Goal: Task Accomplishment & Management: Manage account settings

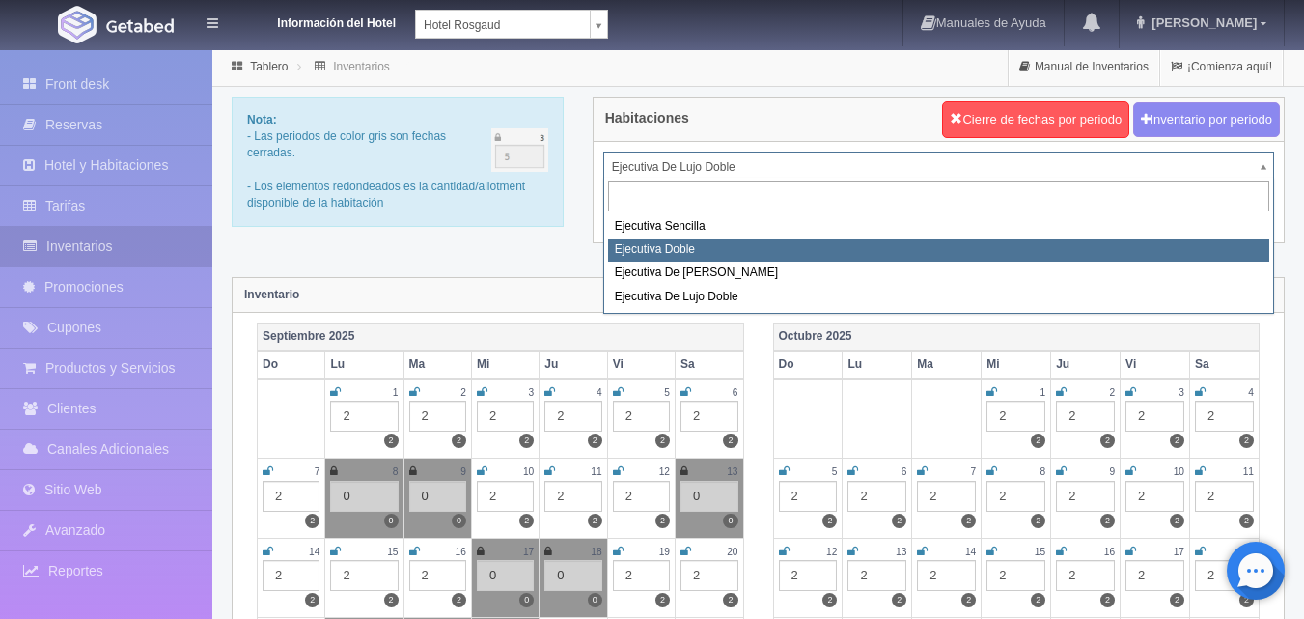
select select "1750"
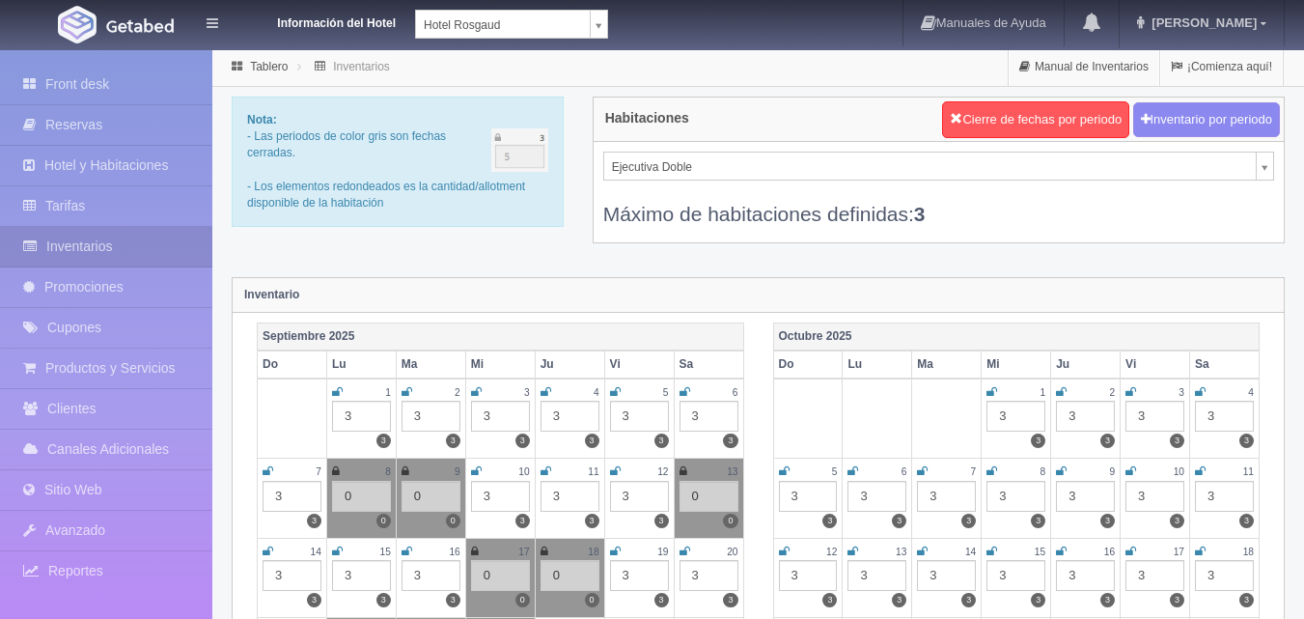
scroll to position [193, 0]
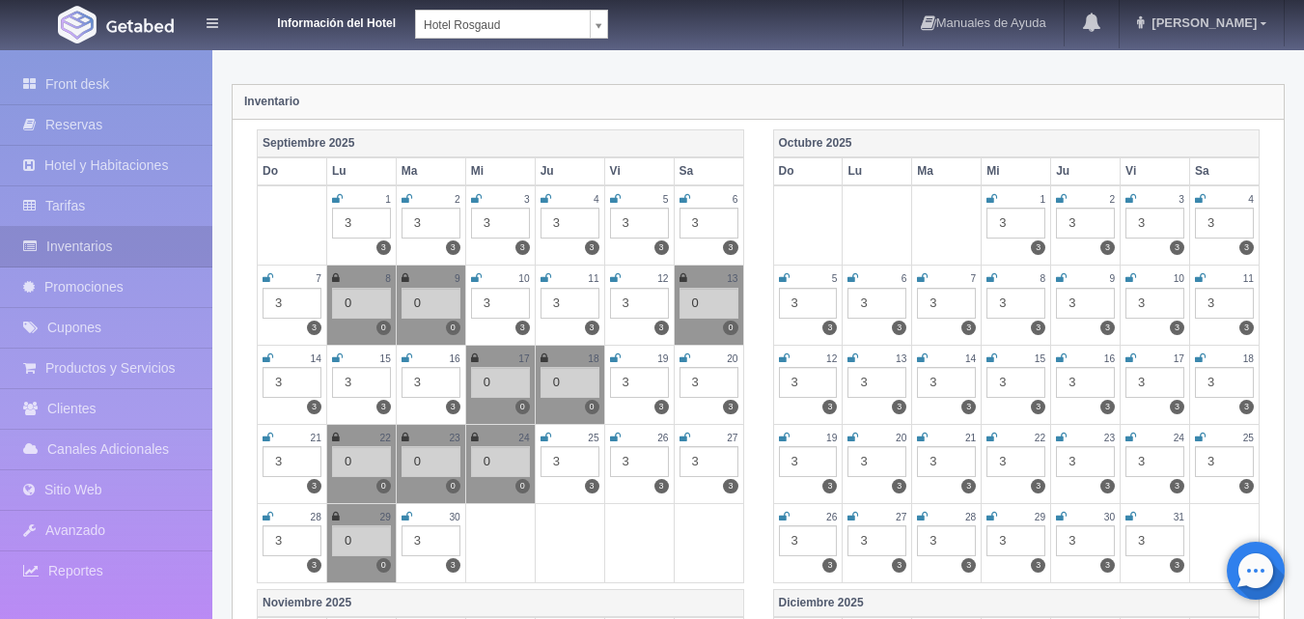
click at [565, 465] on div "3" at bounding box center [569, 461] width 59 height 31
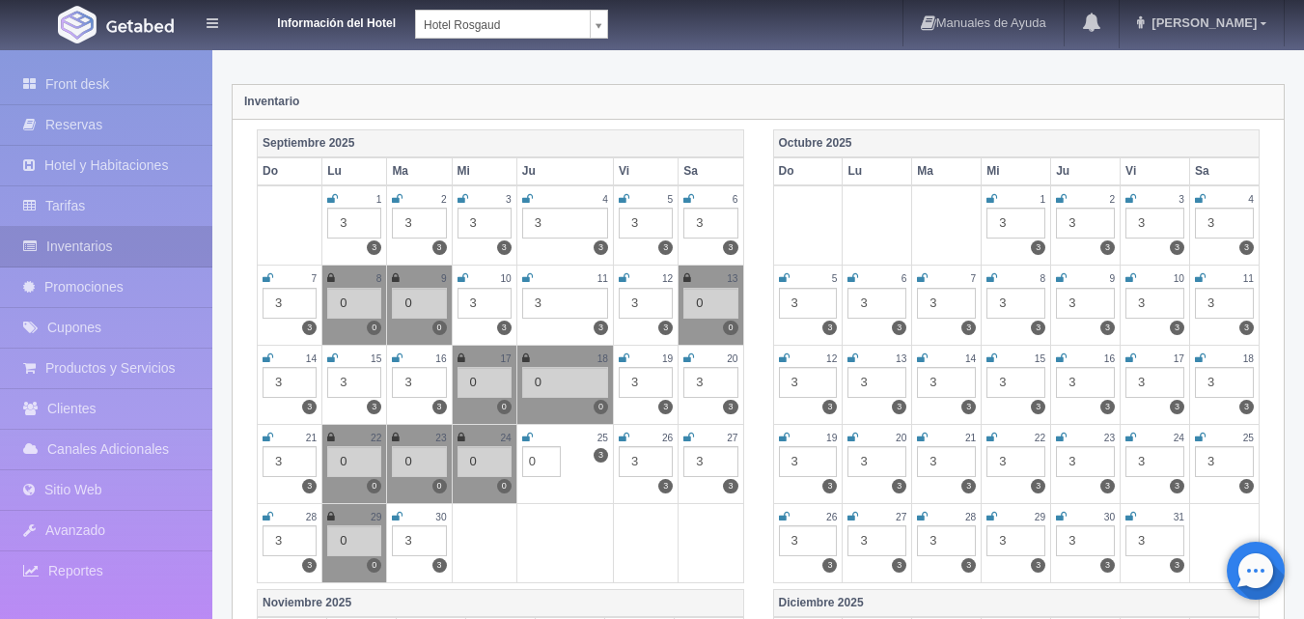
type input "0"
click at [523, 436] on icon at bounding box center [527, 437] width 11 height 12
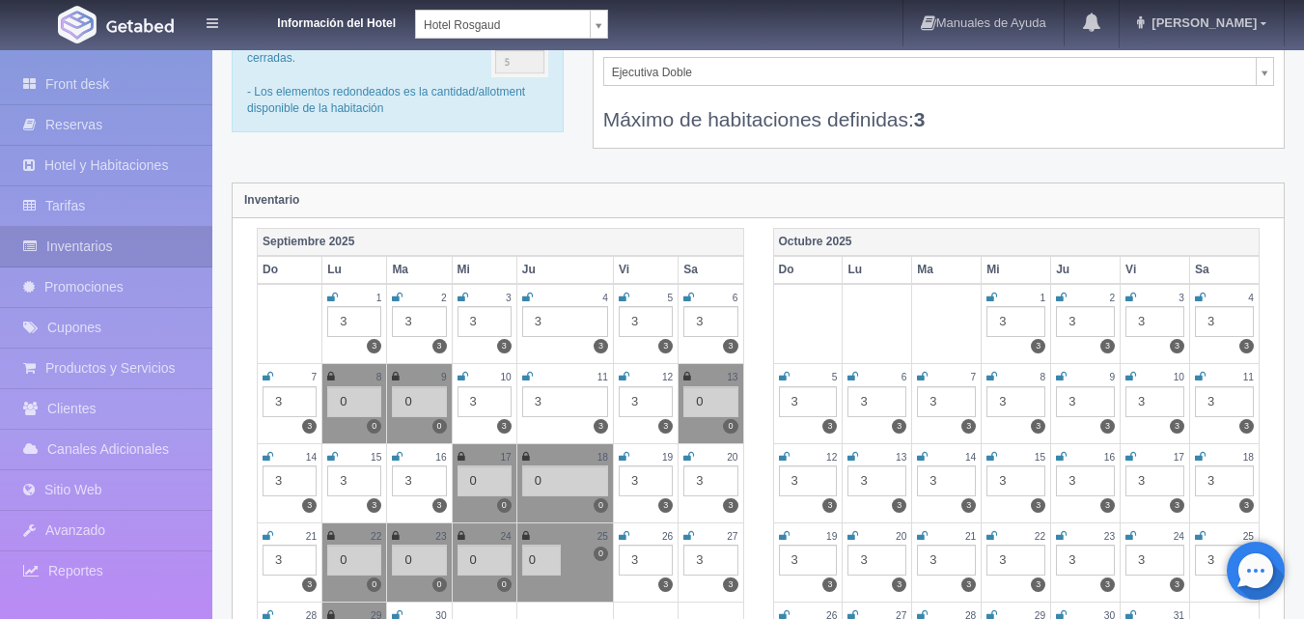
scroll to position [0, 0]
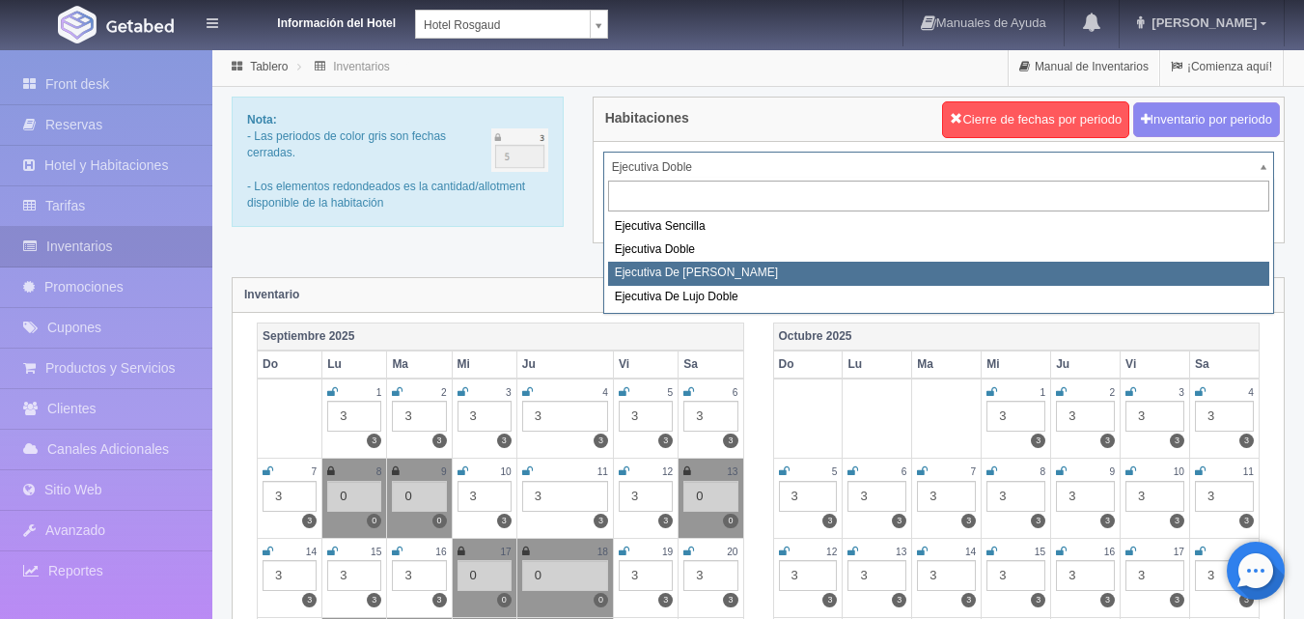
select select "1817"
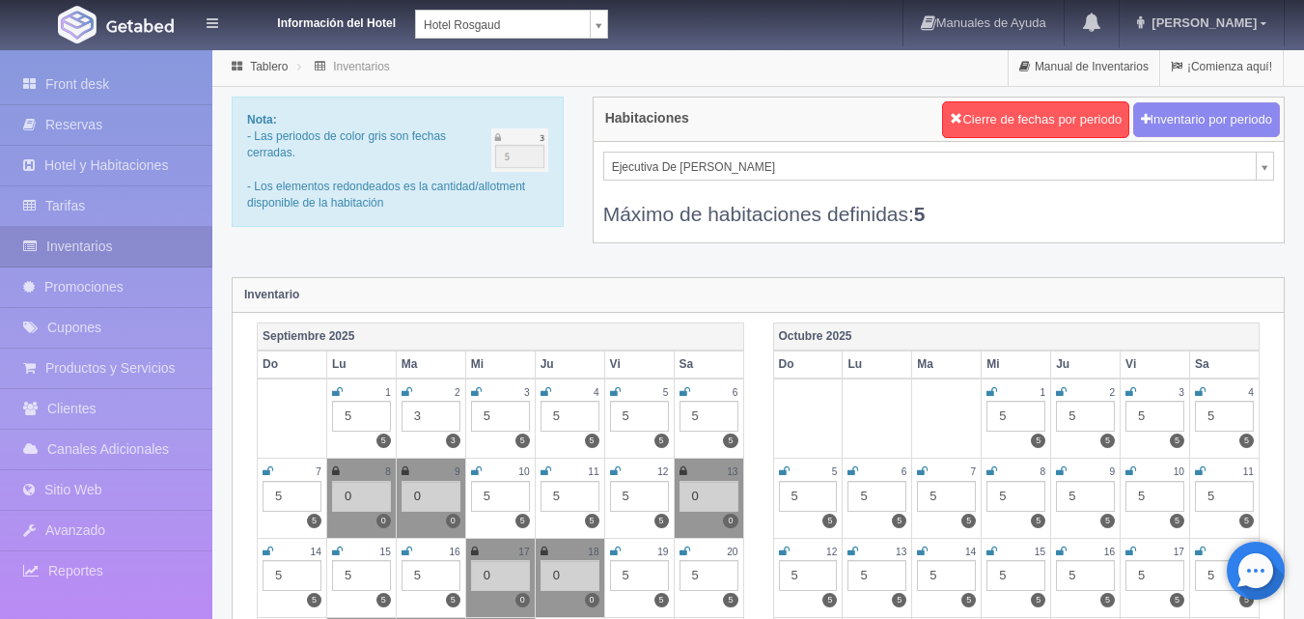
scroll to position [290, 0]
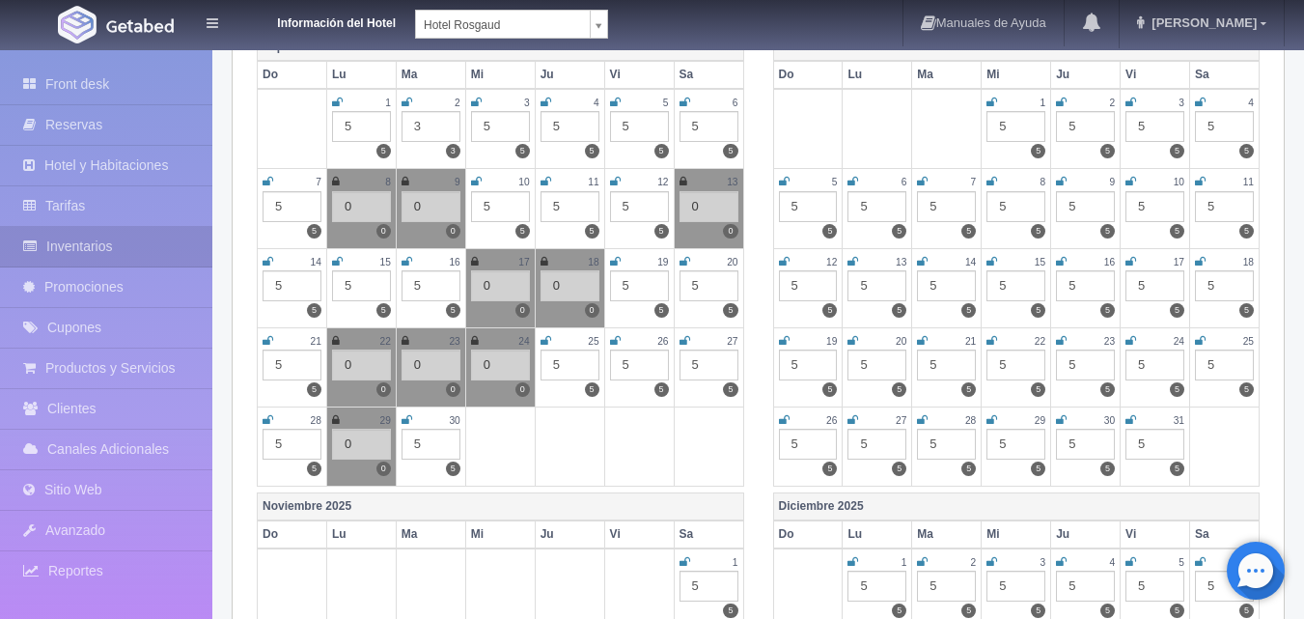
click at [572, 364] on div "5" at bounding box center [569, 364] width 59 height 31
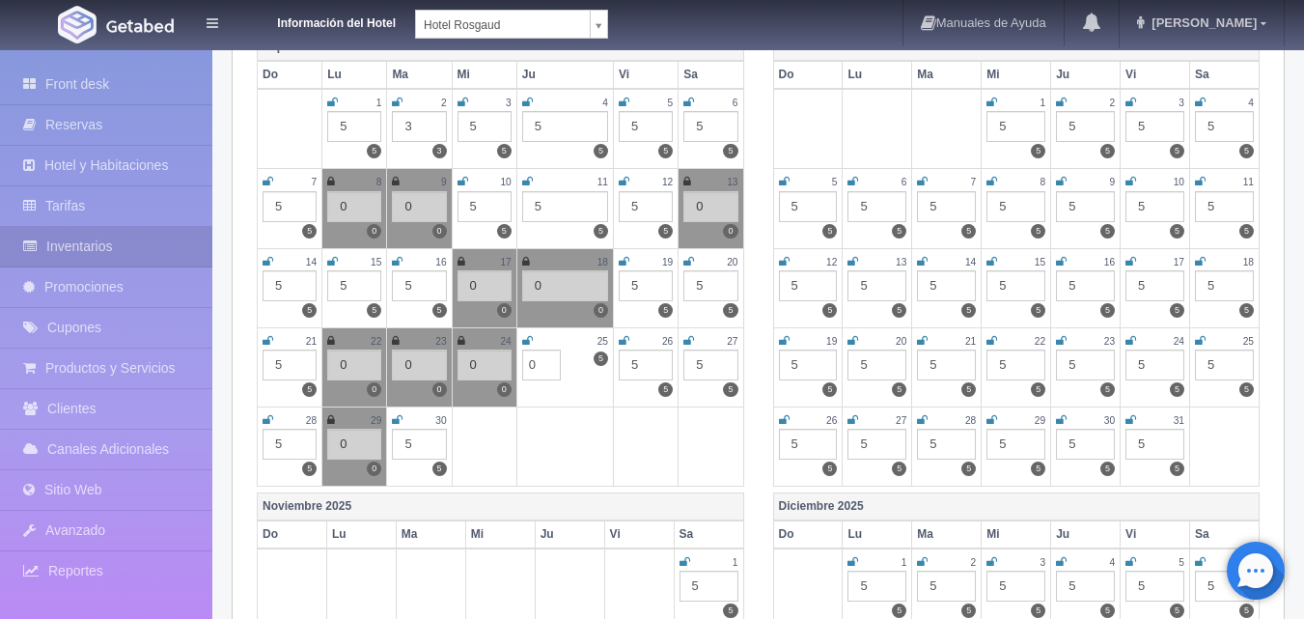
type input "0"
click at [532, 338] on icon at bounding box center [527, 341] width 11 height 12
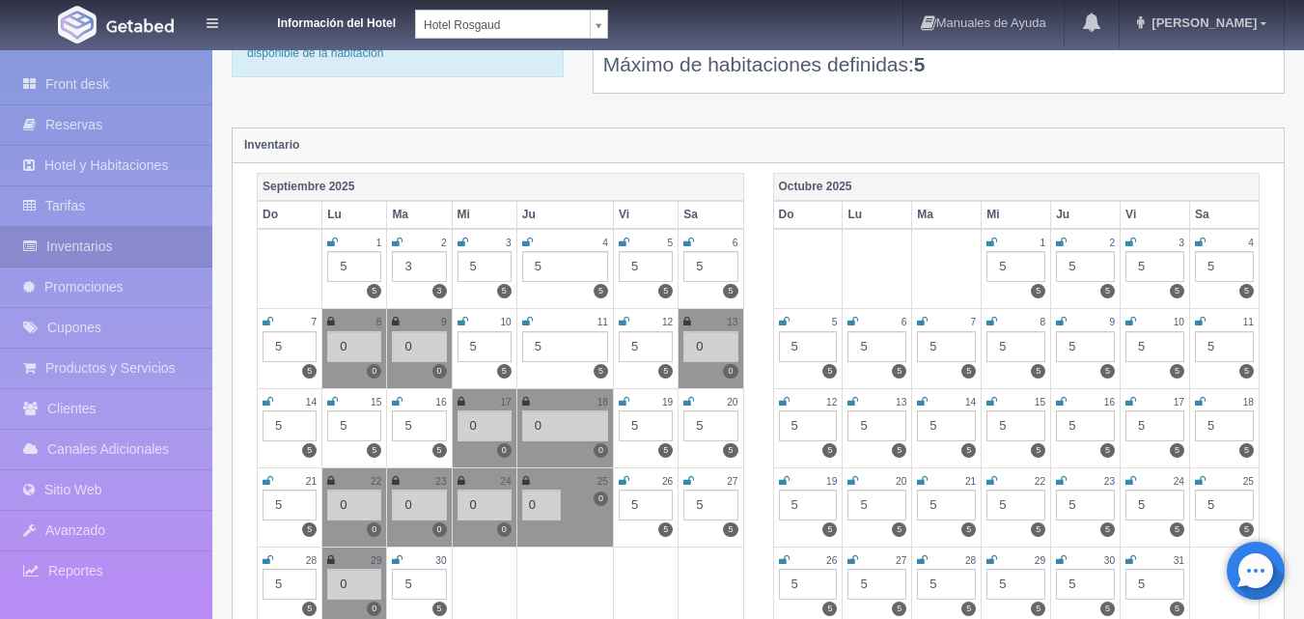
scroll to position [0, 0]
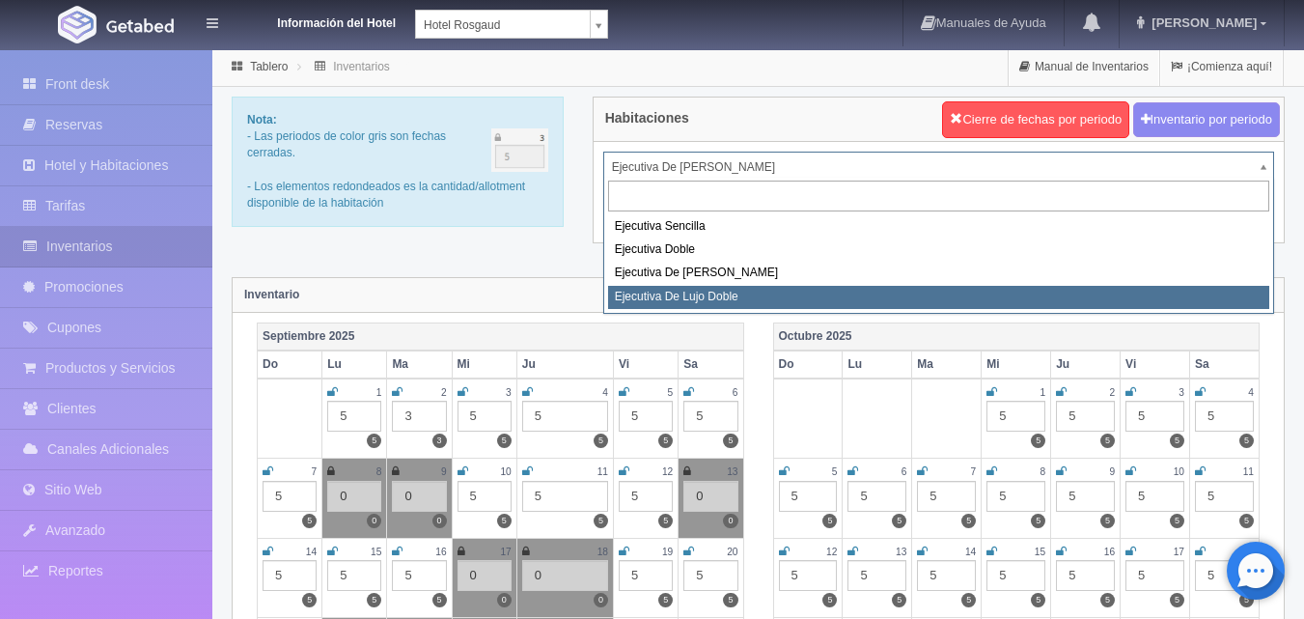
select select "1845"
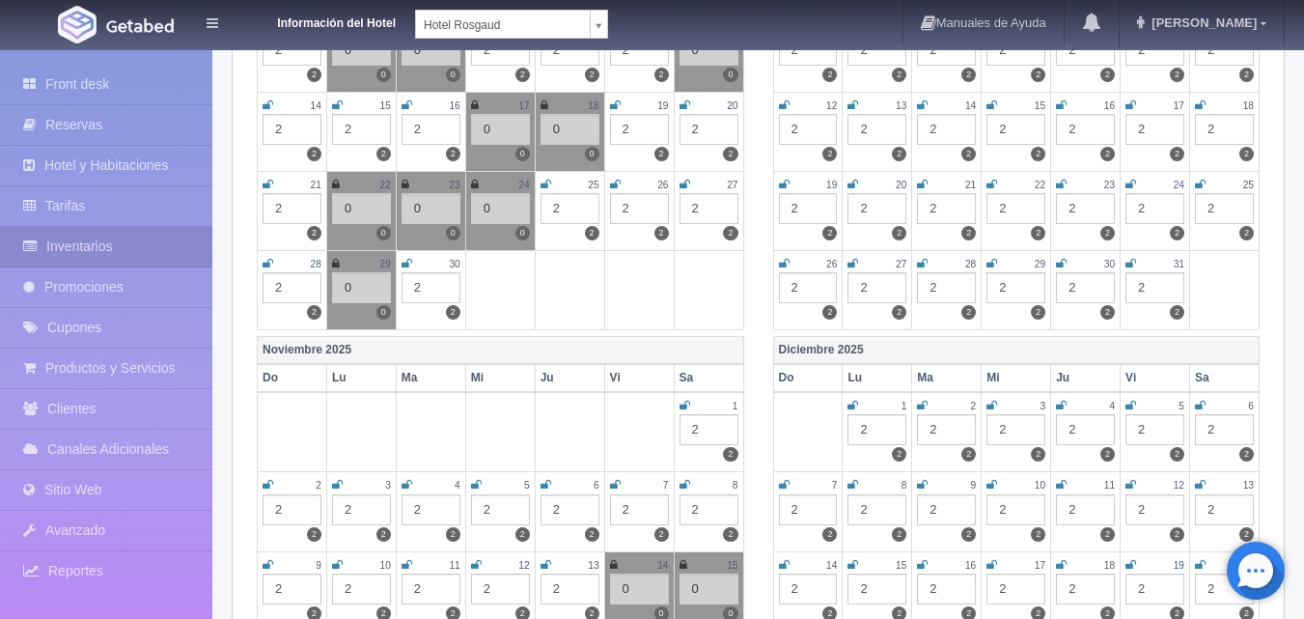
scroll to position [483, 0]
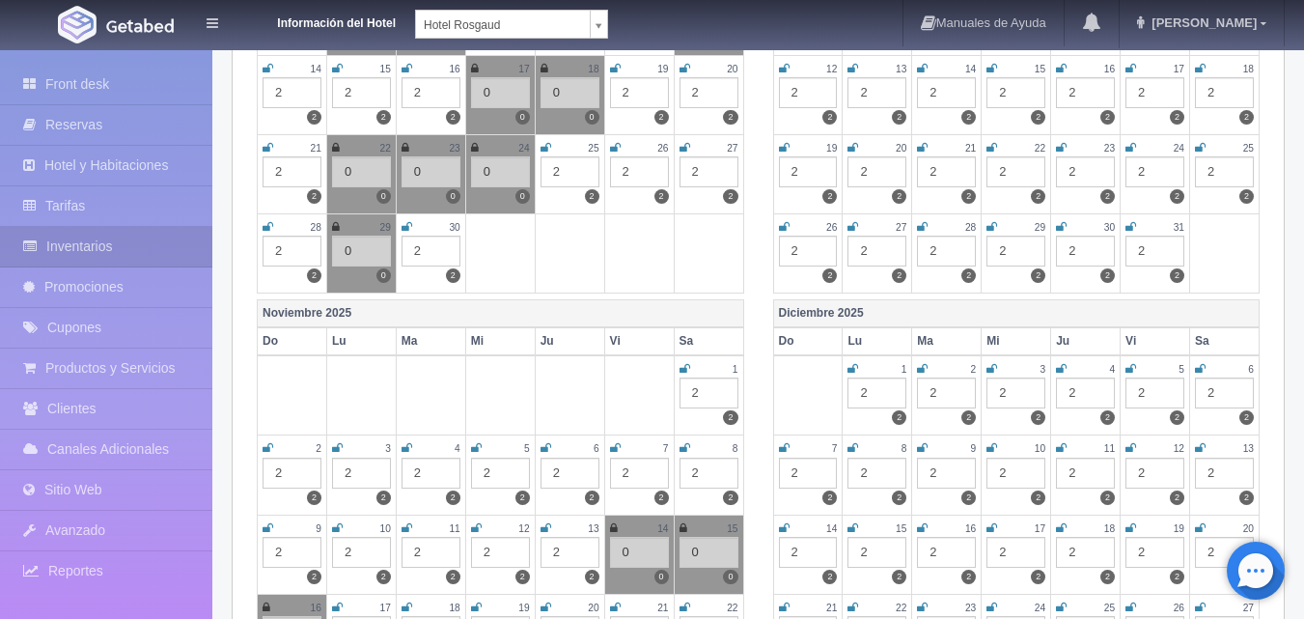
click at [578, 159] on div "2" at bounding box center [569, 171] width 59 height 31
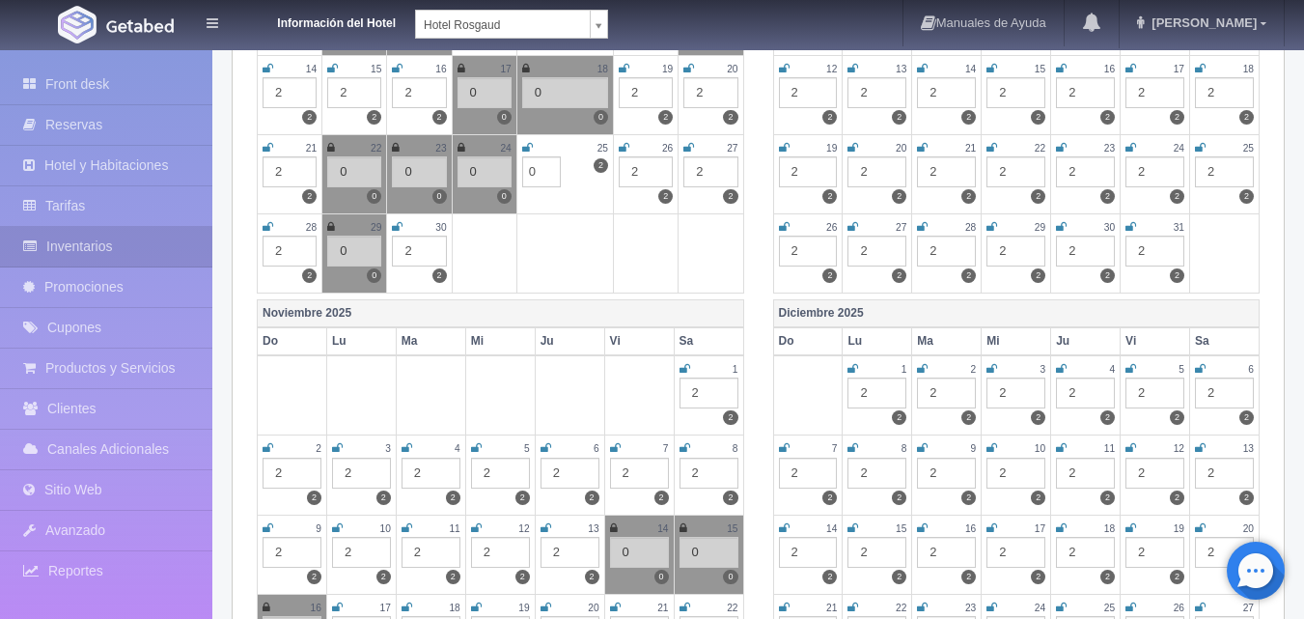
type input "0"
click at [528, 149] on icon at bounding box center [527, 148] width 11 height 12
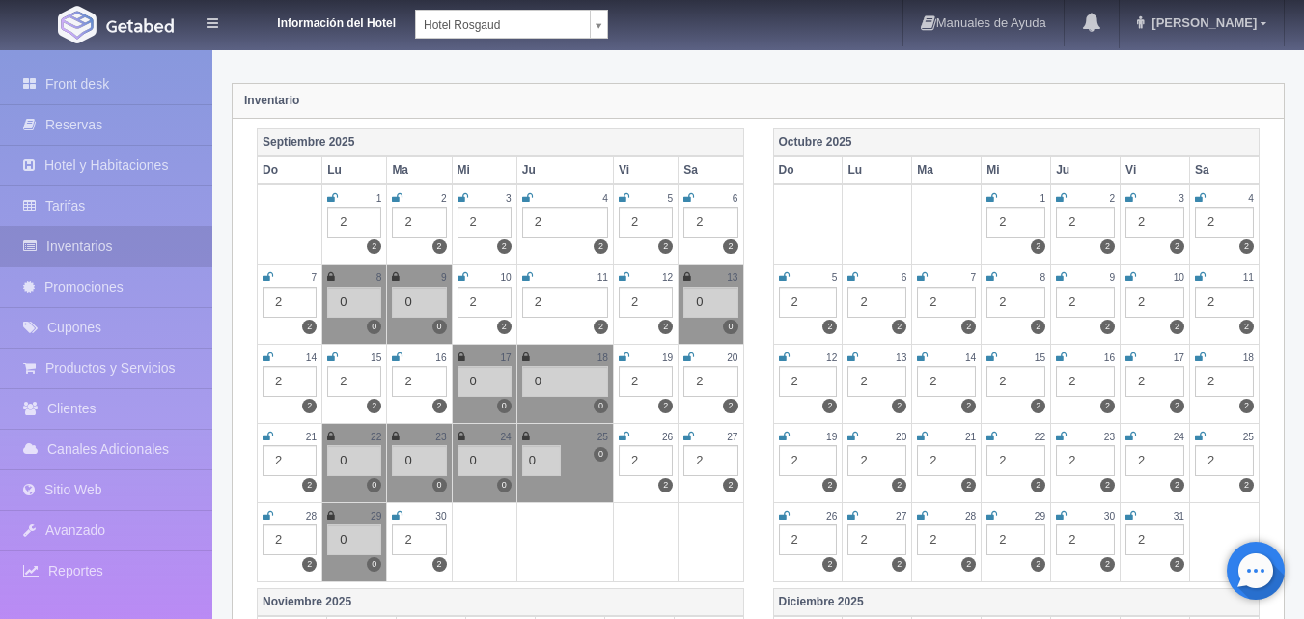
scroll to position [0, 0]
